Goal: Information Seeking & Learning: Check status

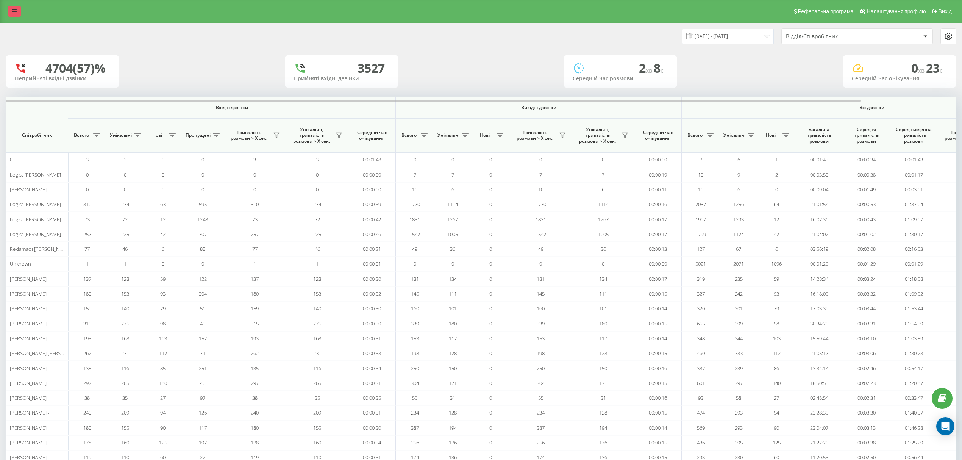
click at [9, 9] on link at bounding box center [15, 11] width 14 height 11
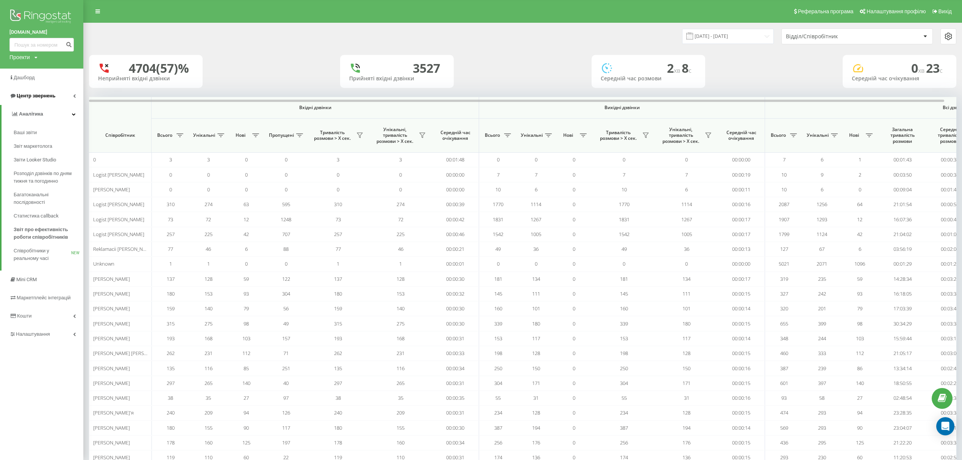
click at [52, 94] on span "Центр звернень" at bounding box center [36, 96] width 39 height 6
click at [47, 113] on span "Журнал дзвінків" at bounding box center [34, 115] width 40 height 8
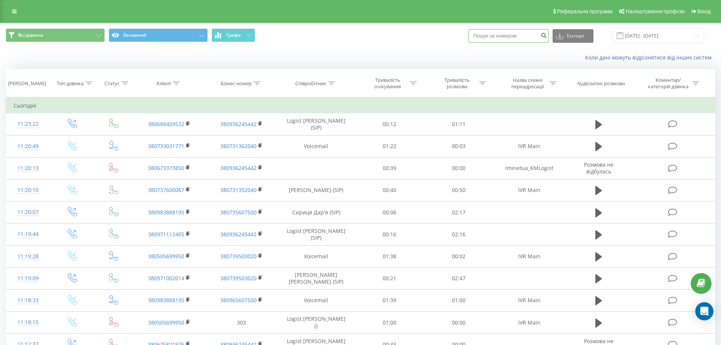
click at [509, 33] on input at bounding box center [509, 36] width 80 height 14
paste input "+380988052584"
click at [486, 37] on input "+380988052584" at bounding box center [509, 36] width 80 height 14
type input "380988052584"
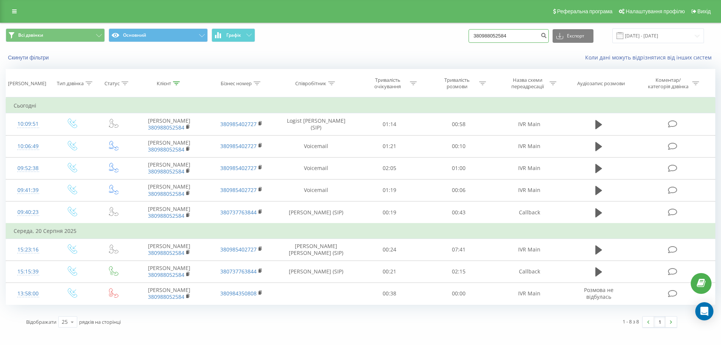
click at [519, 36] on input "380988052584" at bounding box center [509, 36] width 80 height 14
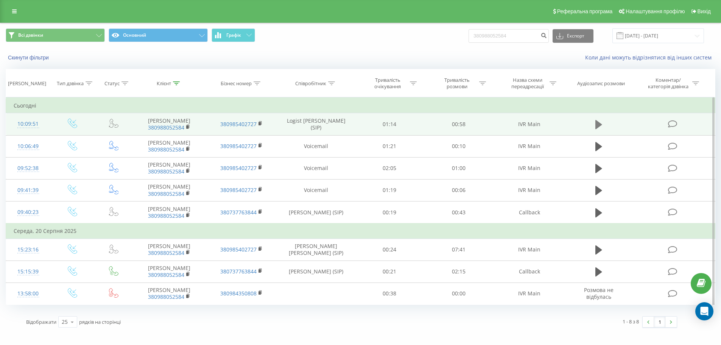
click at [596, 123] on icon at bounding box center [599, 124] width 7 height 11
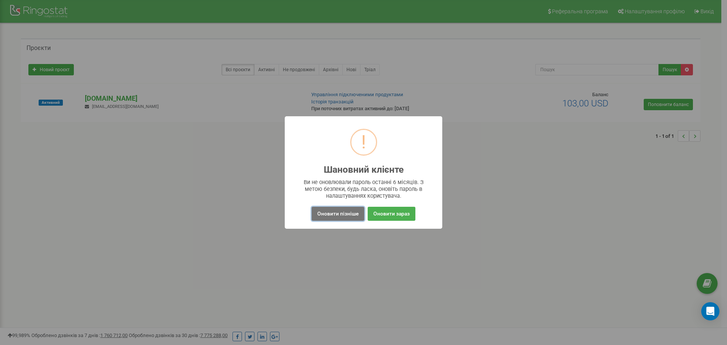
click at [334, 207] on button "Оновити пізніше" at bounding box center [338, 214] width 53 height 14
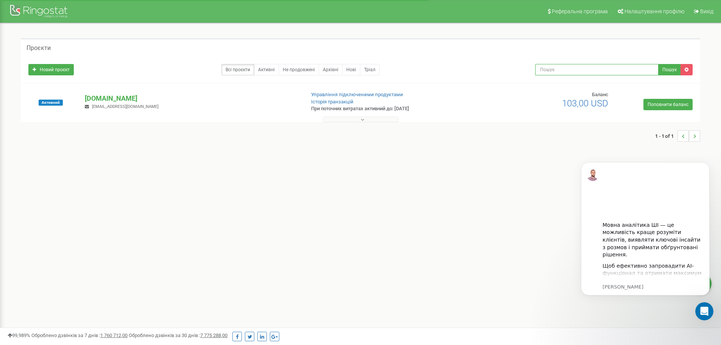
click at [568, 66] on input "text" at bounding box center [597, 69] width 123 height 11
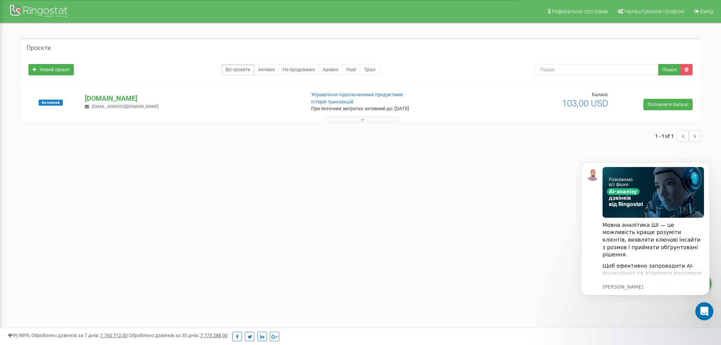
click at [355, 118] on button at bounding box center [361, 120] width 76 height 6
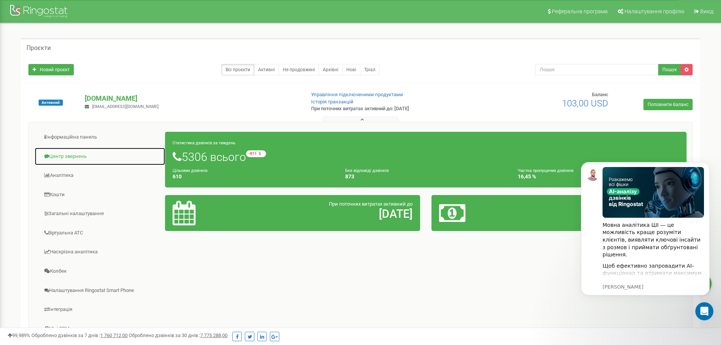
click at [76, 155] on link "Центр звернень" at bounding box center [99, 156] width 131 height 19
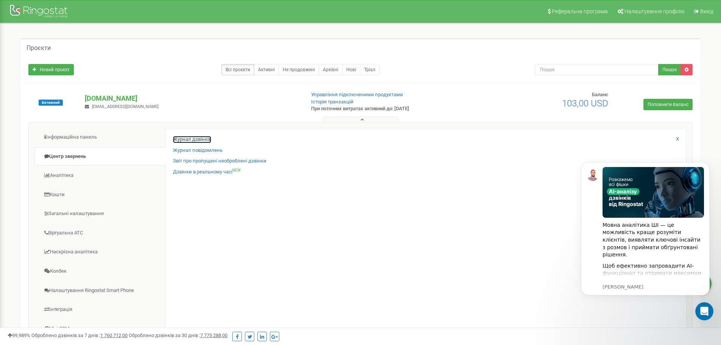
click at [187, 140] on link "Журнал дзвінків" at bounding box center [192, 139] width 38 height 7
click at [201, 136] on link "Журнал дзвінків" at bounding box center [192, 139] width 38 height 7
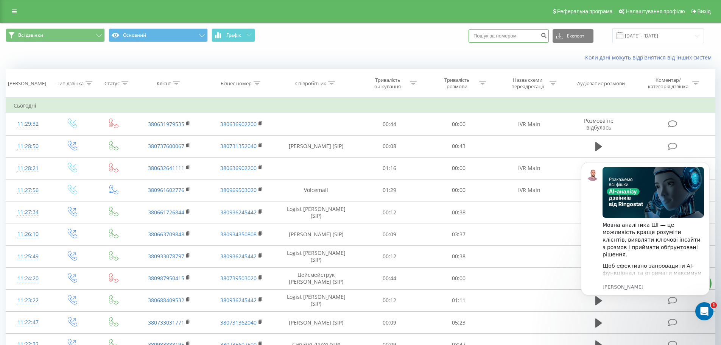
click at [506, 37] on input at bounding box center [509, 36] width 80 height 14
paste input "[PHONE_NUMBER]"
drag, startPoint x: 484, startPoint y: 36, endPoint x: 534, endPoint y: 45, distance: 50.7
click at [484, 36] on input "[PHONE_NUMBER]" at bounding box center [509, 36] width 80 height 14
type input "380988052584"
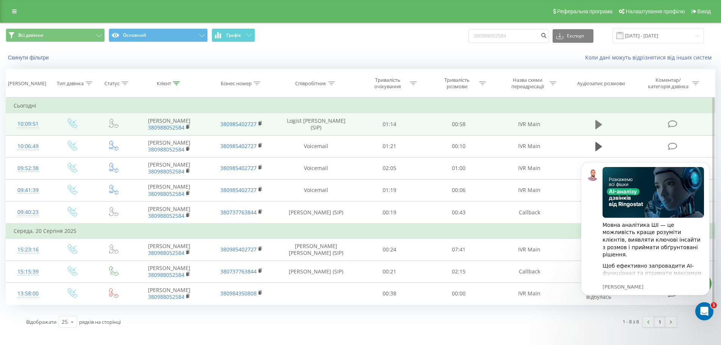
click at [598, 128] on icon at bounding box center [599, 124] width 7 height 9
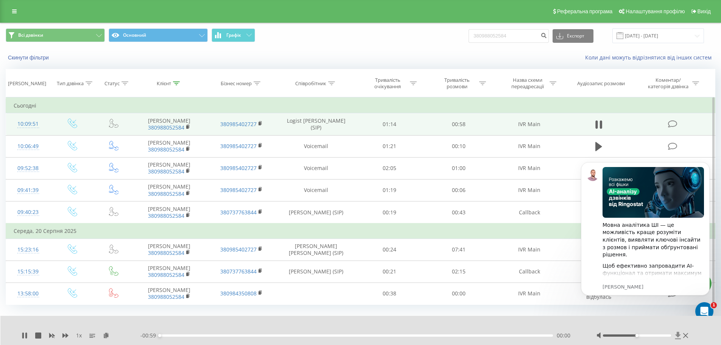
click at [679, 333] on icon at bounding box center [679, 335] width 6 height 7
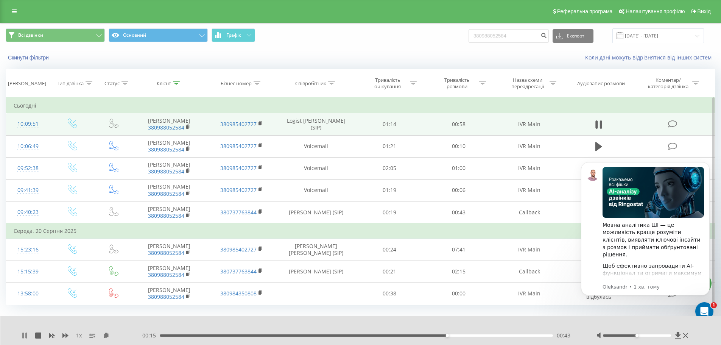
click at [22, 336] on icon at bounding box center [25, 336] width 6 height 6
click at [13, 14] on icon at bounding box center [14, 11] width 5 height 5
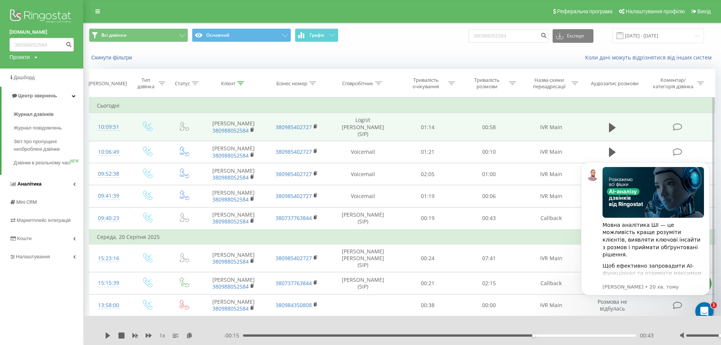
click at [44, 184] on link "Аналiтика" at bounding box center [41, 184] width 83 height 18
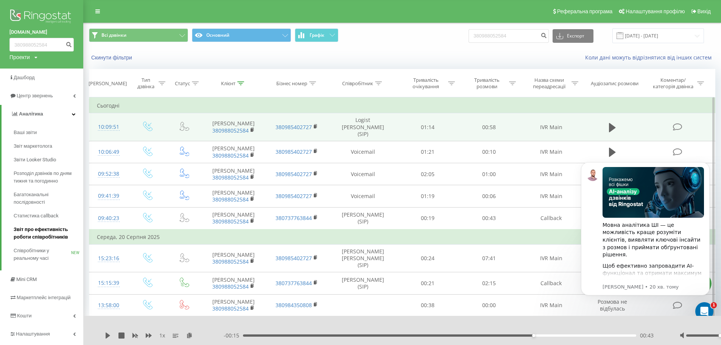
click at [46, 228] on span "Звіт про ефективність роботи співробітників" at bounding box center [47, 233] width 66 height 15
click at [33, 230] on span "Звіт про ефективність роботи співробітників" at bounding box center [47, 233] width 66 height 15
click at [43, 235] on span "Звіт про ефективність роботи співробітників" at bounding box center [47, 233] width 66 height 15
click at [28, 232] on span "Звіт про ефективність роботи співробітників" at bounding box center [47, 233] width 66 height 15
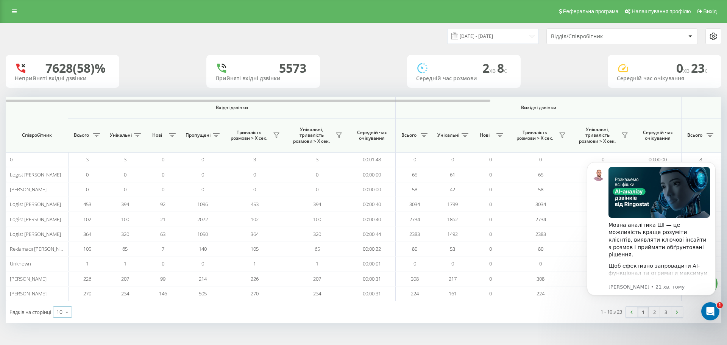
click at [66, 312] on icon at bounding box center [66, 312] width 11 height 15
click at [67, 286] on div "50" at bounding box center [62, 290] width 18 height 11
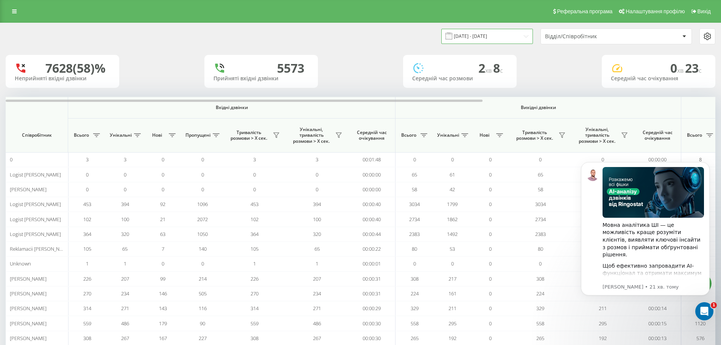
click at [485, 34] on input "[DATE] - [DATE]" at bounding box center [488, 36] width 92 height 15
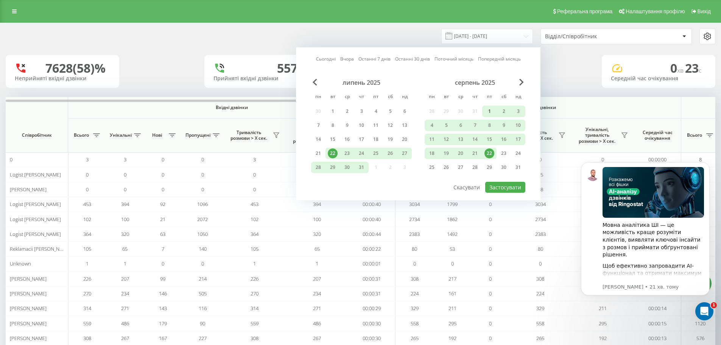
click at [484, 111] on div "1" at bounding box center [490, 111] width 14 height 11
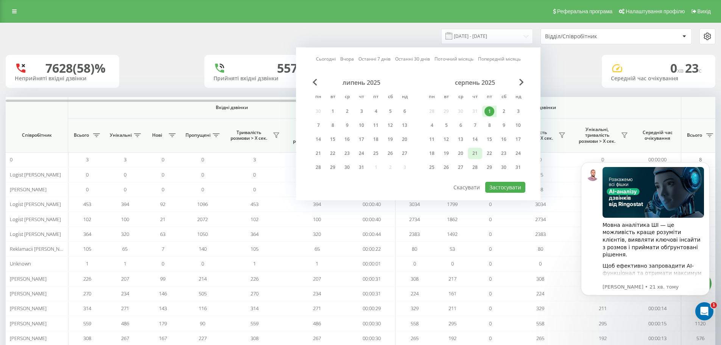
click at [475, 156] on div "21" at bounding box center [475, 153] width 10 height 10
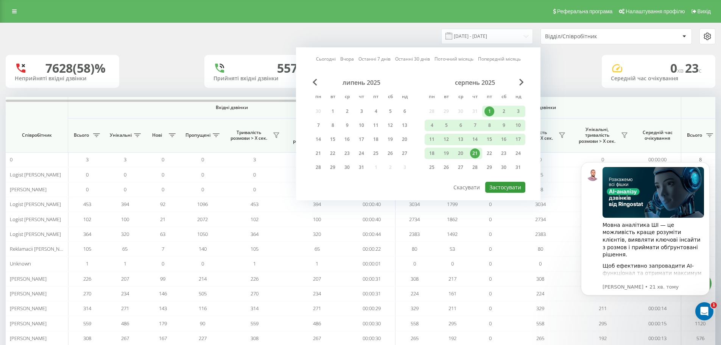
click at [505, 182] on button "Застосувати" at bounding box center [506, 187] width 40 height 11
type input "01.08.2025 - 21.08.2025"
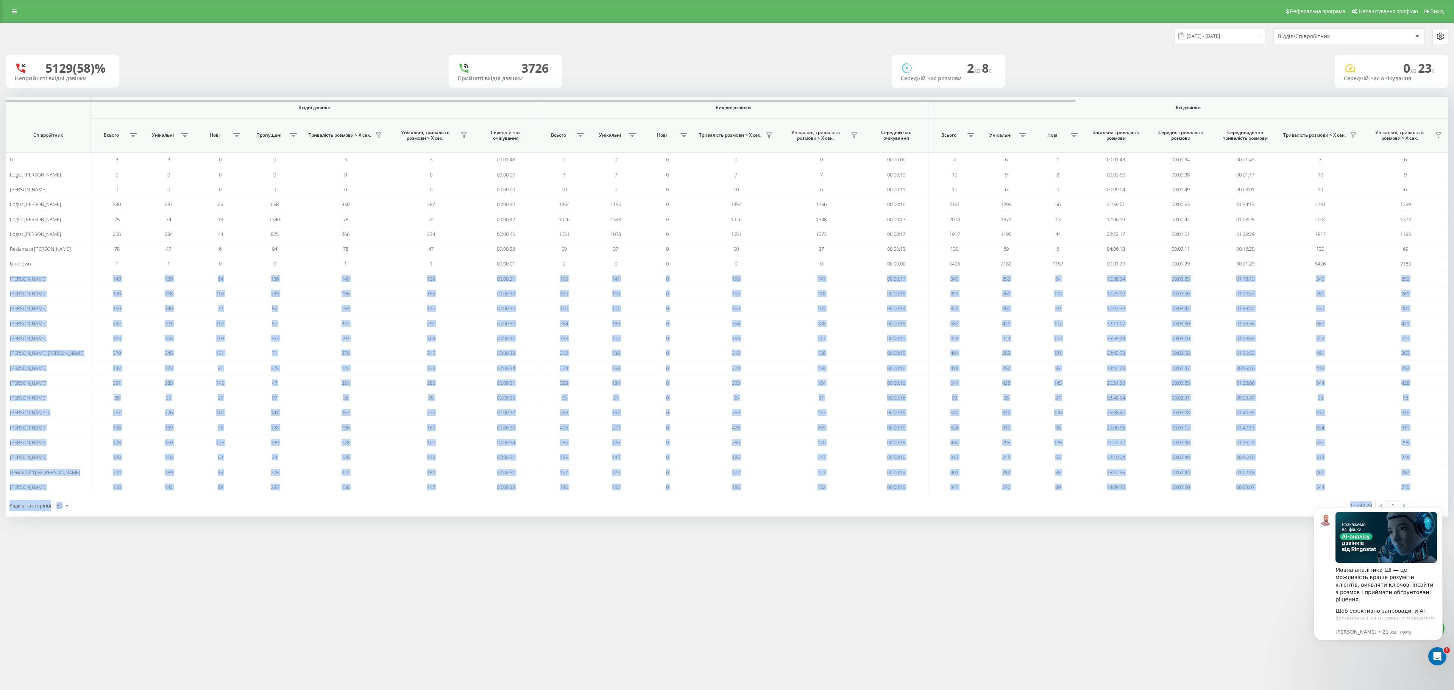
drag, startPoint x: 1311, startPoint y: 782, endPoint x: 1428, endPoint y: 501, distance: 304.6
copy tbody "Єрмоленко Володимир 149 139 64 136 149 139 00:00:31 190 141 0 190 141 00:00:17 …"
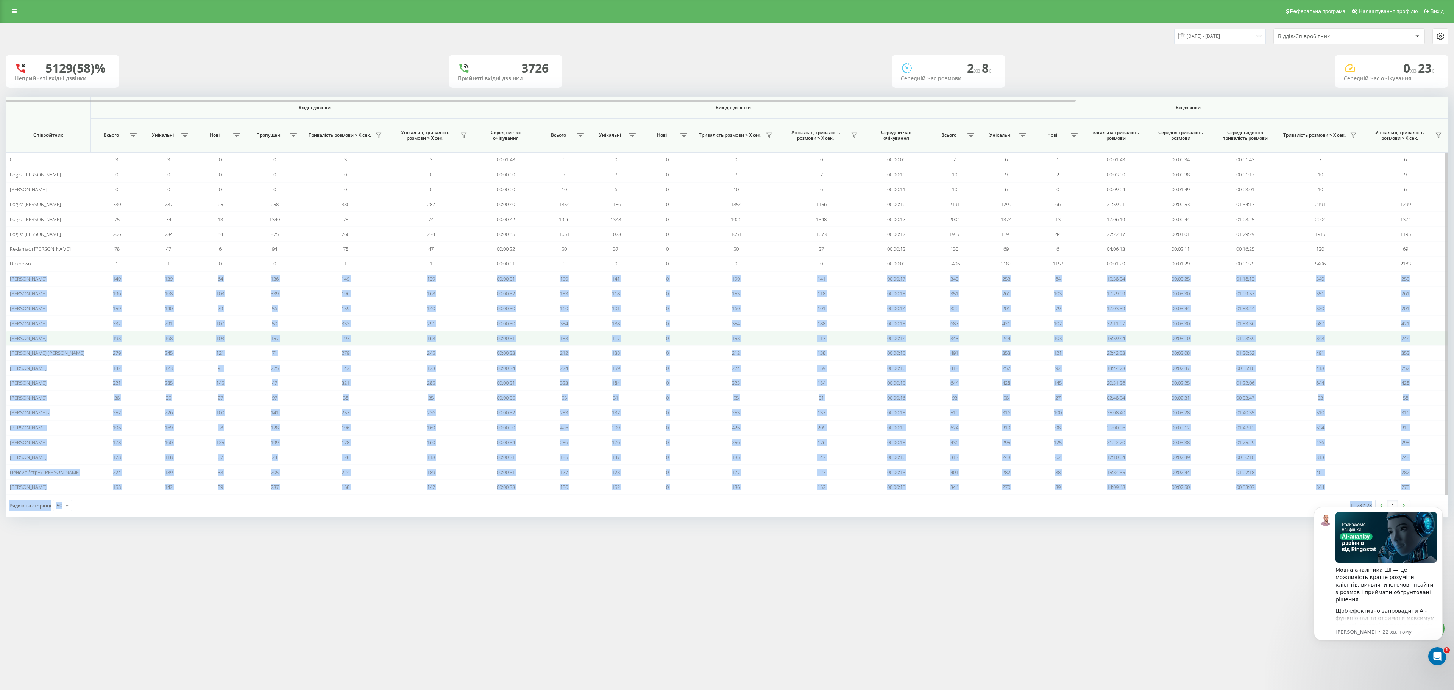
click at [339, 345] on td "193" at bounding box center [345, 338] width 85 height 15
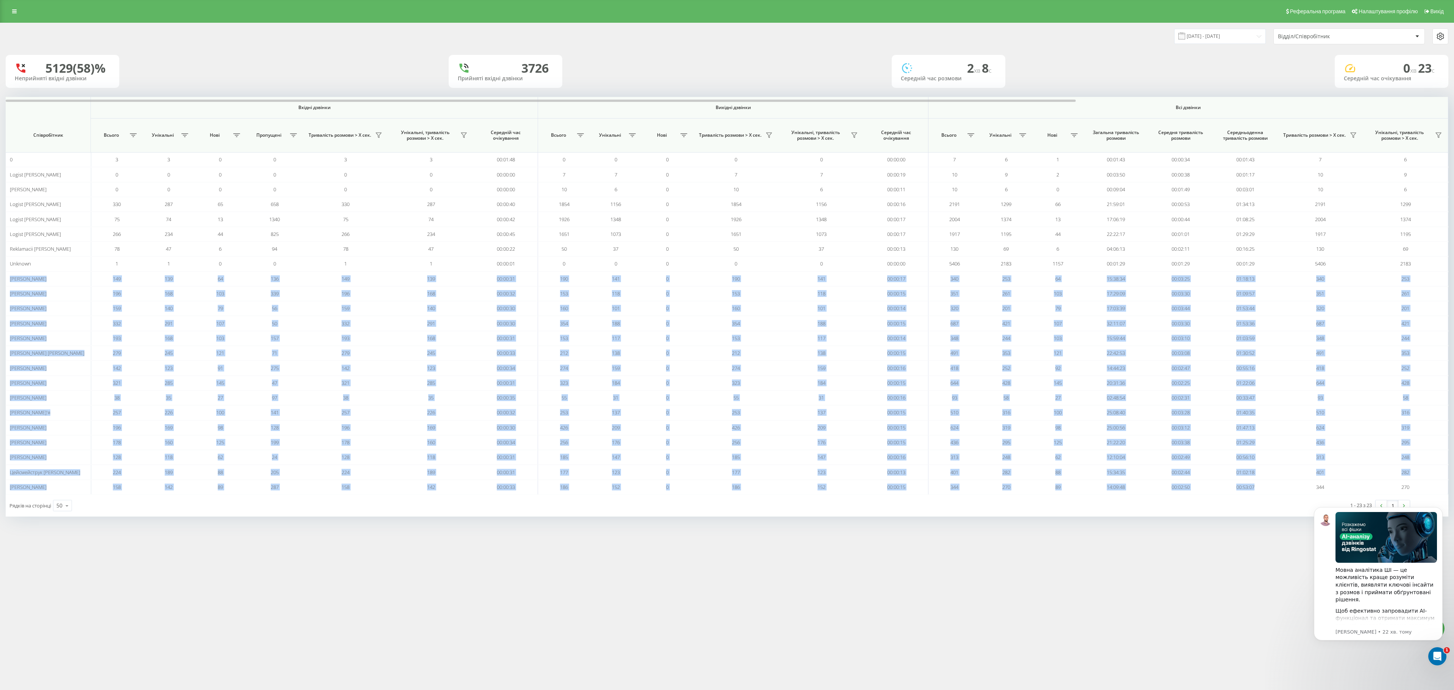
drag, startPoint x: 1313, startPoint y: 777, endPoint x: 1410, endPoint y: 505, distance: 288.6
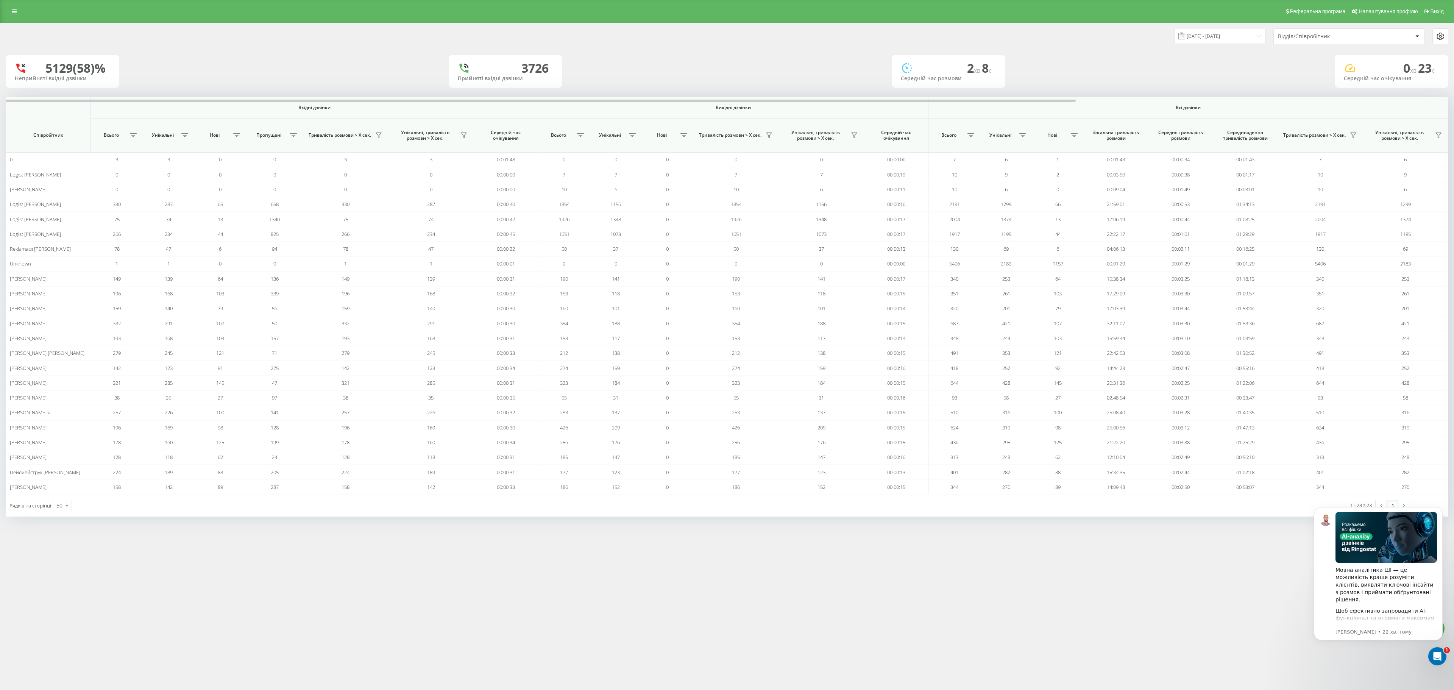
click at [519, 345] on div "01.08.2025 - 21.08.2025 Відділ/Співробітник 5129 (58)% Неприйняті вхідні дзвінк…" at bounding box center [727, 277] width 1454 height 509
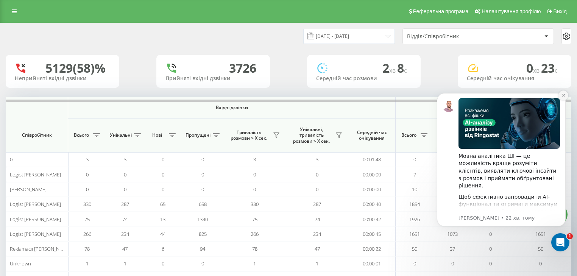
click at [564, 94] on icon "Dismiss notification" at bounding box center [564, 95] width 4 height 4
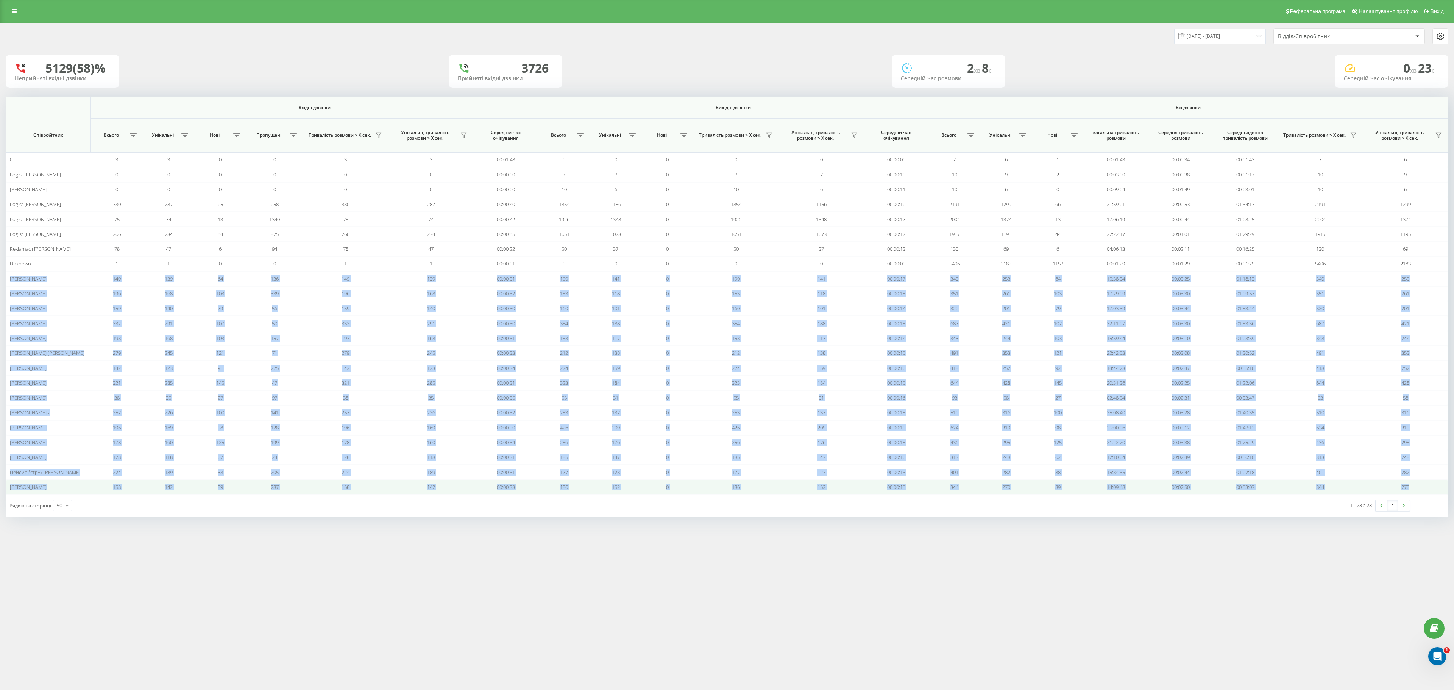
drag, startPoint x: 5, startPoint y: 282, endPoint x: 1423, endPoint y: 504, distance: 1435.4
click at [727, 345] on tbody "0 3 3 0 0 3 3 00:01:48 0 0 0 0 0 00:00:00 7 6 1 00:01:43 00:00:34 00:01:43 7 6 …" at bounding box center [727, 323] width 1443 height 342
copy tbody "Єрмоленко Володимир 149 139 64 136 149 139 00:00:31 190 141 0 190 141 00:00:17 …"
